Goal: Task Accomplishment & Management: Complete application form

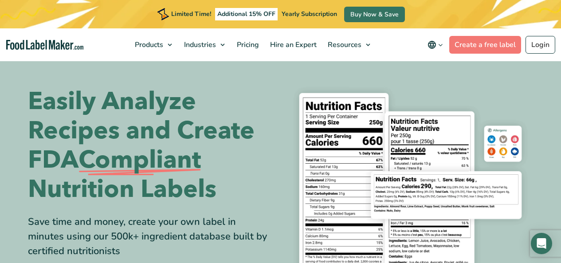
scroll to position [44, 0]
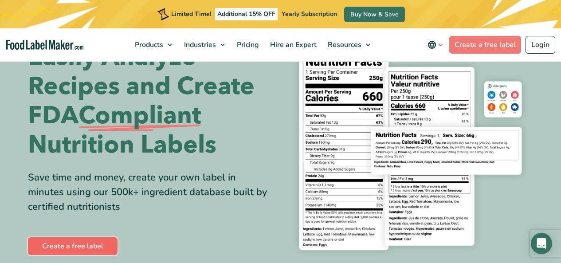
click at [91, 253] on link "Create a free label" at bounding box center [73, 246] width 90 height 18
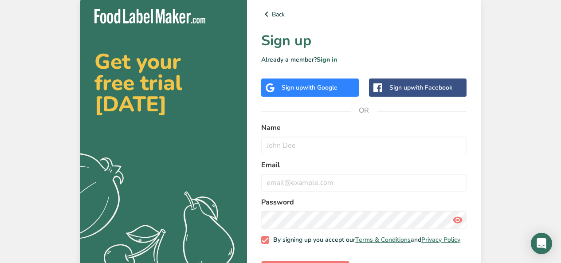
click at [415, 91] on span "with Facebook" at bounding box center [432, 87] width 42 height 8
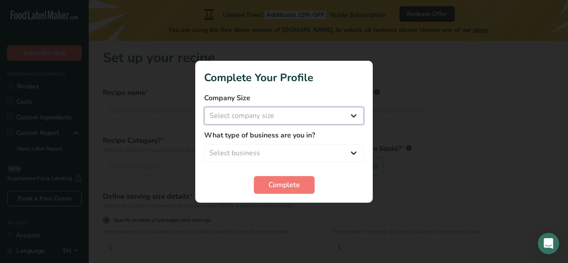
click at [351, 112] on select "Select company size Fewer than 10 Employees 10 to 50 Employees 51 to 500 Employ…" at bounding box center [284, 116] width 160 height 18
select select "1"
click at [204, 107] on select "Select company size Fewer than 10 Employees 10 to 50 Employees 51 to 500 Employ…" at bounding box center [284, 116] width 160 height 18
click at [333, 150] on select "Select business Packaged Food Manufacturer Restaurant & Cafe Bakery Meal Plans …" at bounding box center [284, 153] width 160 height 18
click at [204, 144] on select "Select business Packaged Food Manufacturer Restaurant & Cafe Bakery Meal Plans …" at bounding box center [284, 153] width 160 height 18
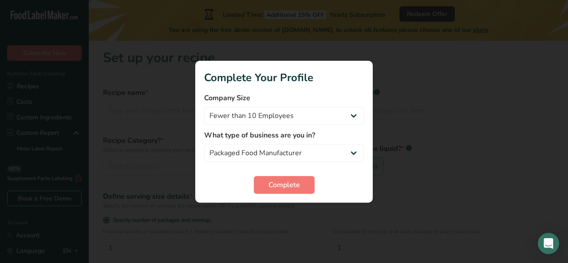
click at [434, 151] on div at bounding box center [284, 131] width 568 height 263
click at [333, 151] on select "Packaged Food Manufacturer Restaurant & Cafe Bakery Meal Plans & Catering Compa…" at bounding box center [284, 153] width 160 height 18
select select "8"
click at [204, 144] on select "Packaged Food Manufacturer Restaurant & Cafe Bakery Meal Plans & Catering Compa…" at bounding box center [284, 153] width 160 height 18
click at [252, 157] on select "Packaged Food Manufacturer Restaurant & Cafe Bakery Meal Plans & Catering Compa…" at bounding box center [284, 153] width 160 height 18
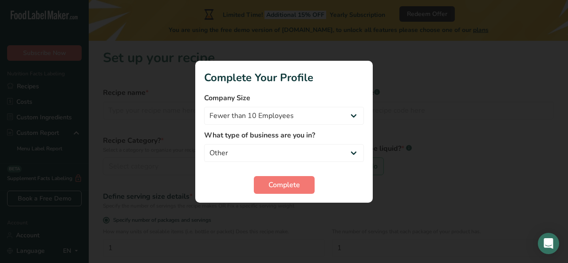
click at [393, 124] on div at bounding box center [284, 131] width 568 height 263
click at [287, 183] on span "Complete" at bounding box center [283, 185] width 31 height 11
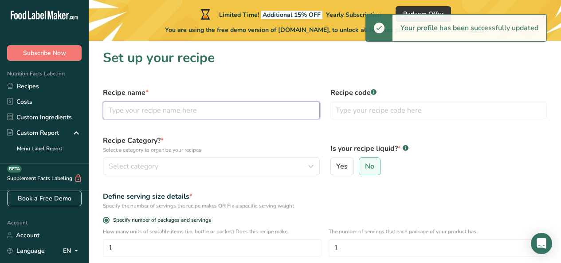
click at [209, 115] on input "text" at bounding box center [211, 111] width 217 height 18
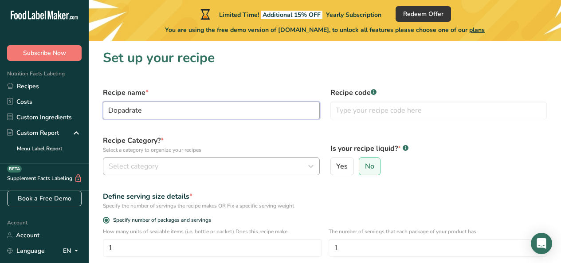
type input "Dopadrate"
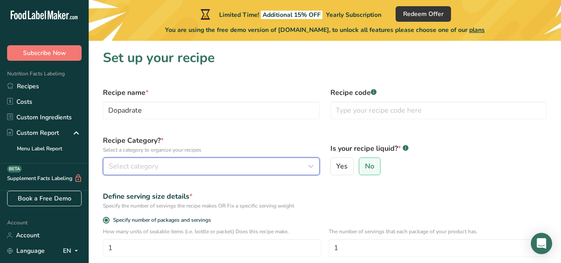
click at [277, 168] on div "Select category" at bounding box center [209, 166] width 200 height 11
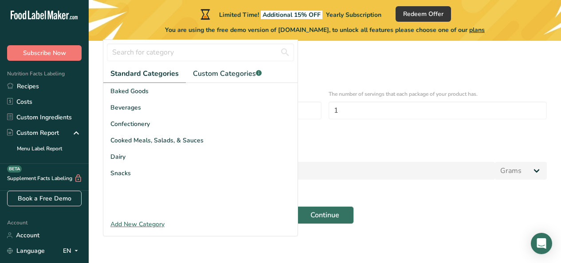
scroll to position [97, 0]
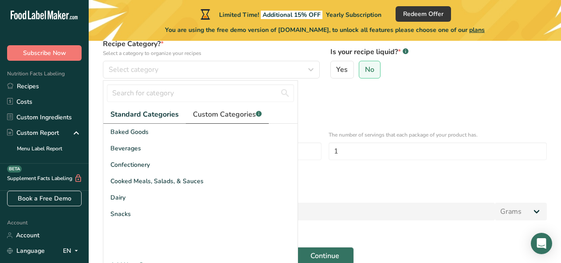
click at [227, 113] on span "Custom Categories .a-a{fill:#347362;}.b-a{fill:#fff;}" at bounding box center [227, 114] width 69 height 11
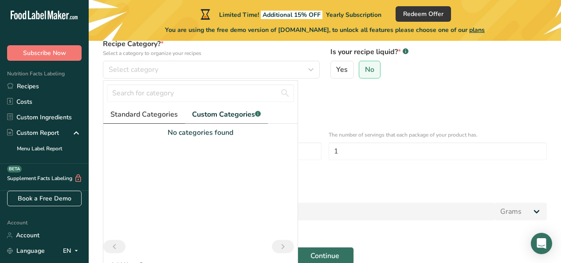
click at [154, 118] on span "Standard Categories" at bounding box center [143, 114] width 67 height 11
